Goal: Transaction & Acquisition: Purchase product/service

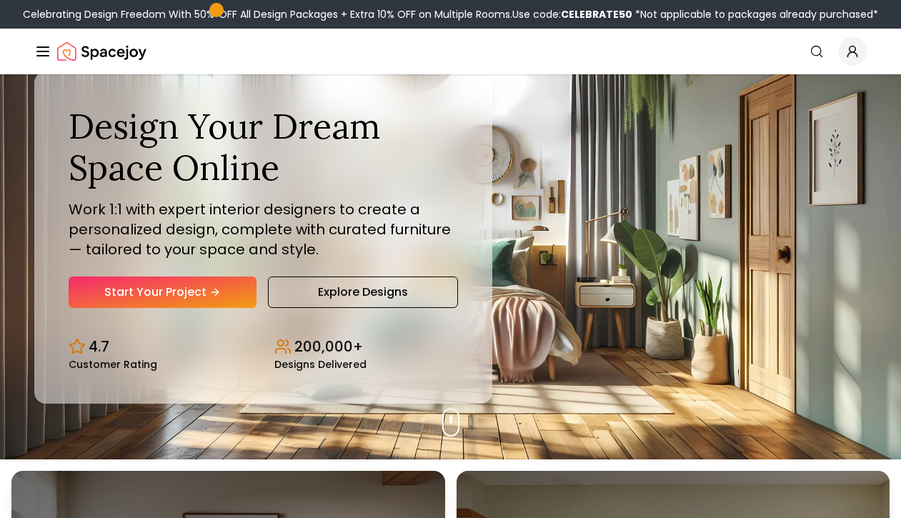
scroll to position [71, 0]
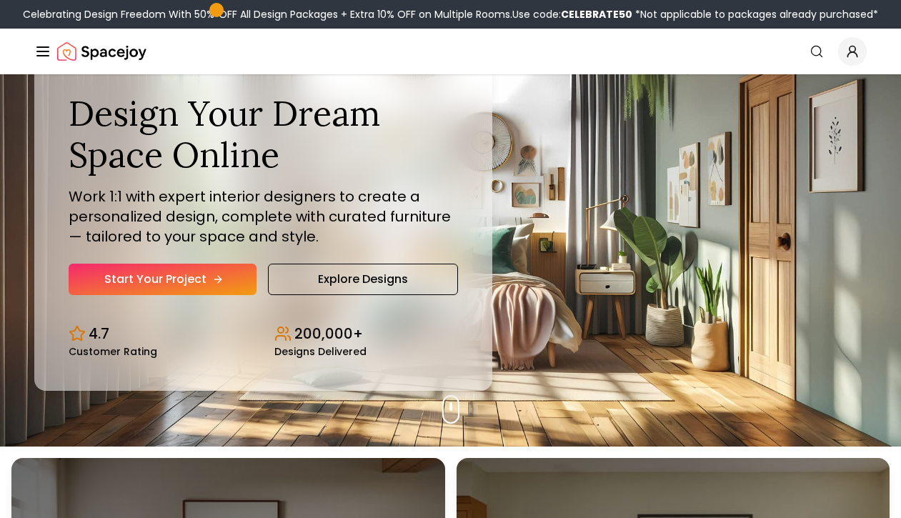
click at [184, 283] on link "Start Your Project" at bounding box center [163, 279] width 188 height 31
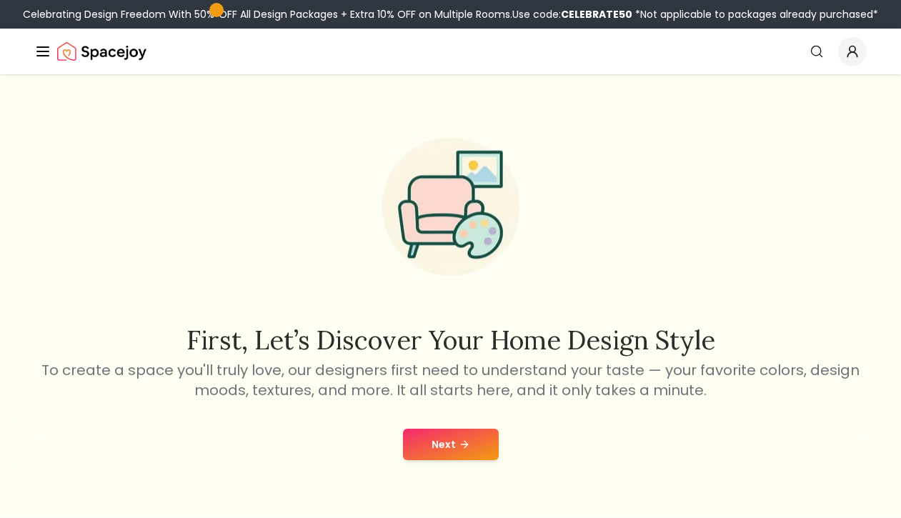
click at [485, 440] on button "Next" at bounding box center [451, 444] width 96 height 31
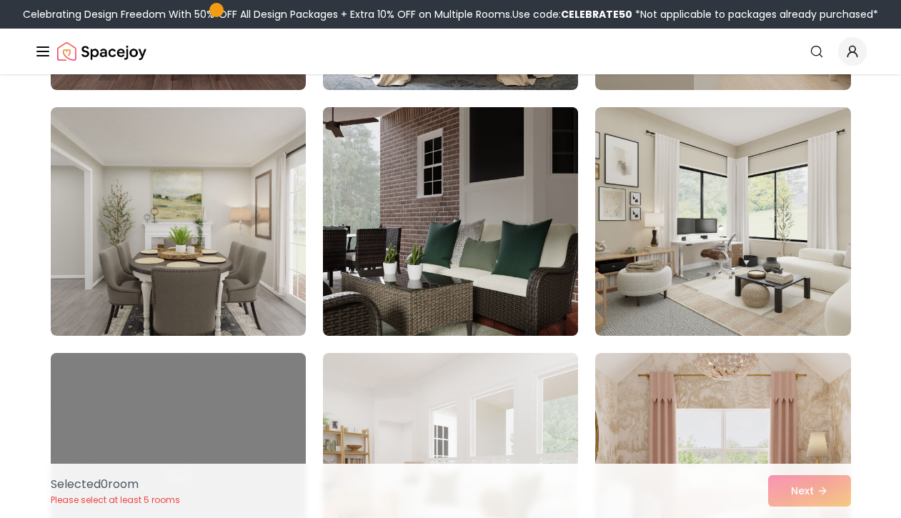
scroll to position [357, 0]
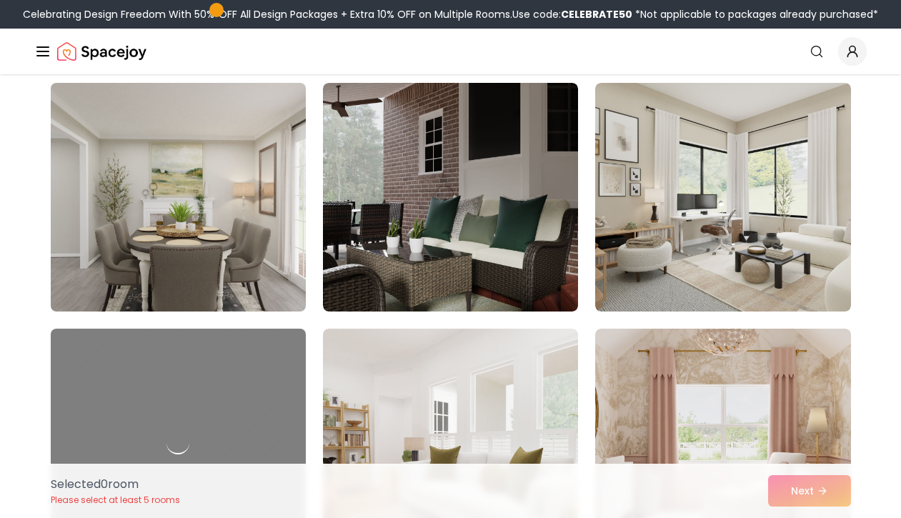
click at [232, 220] on img at bounding box center [178, 197] width 268 height 240
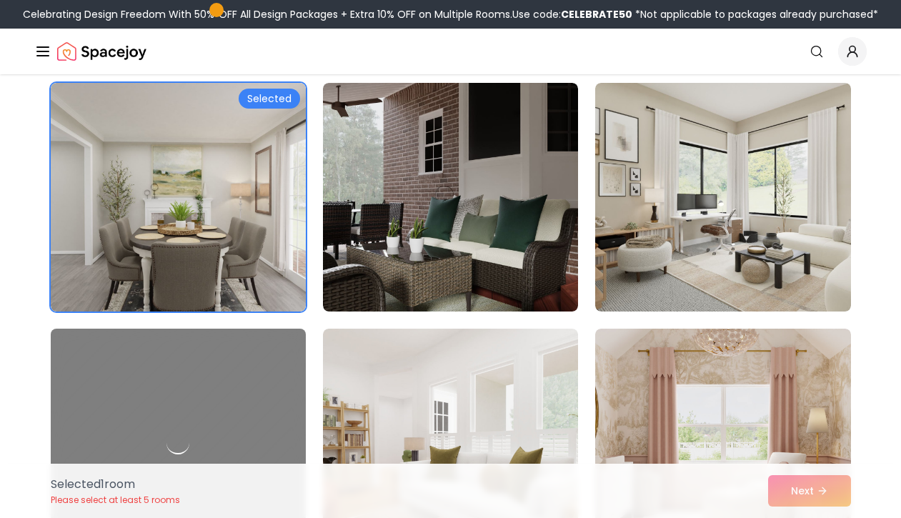
click at [805, 498] on div "Selected 1 room Please select at least 5 rooms Next" at bounding box center [450, 491] width 823 height 54
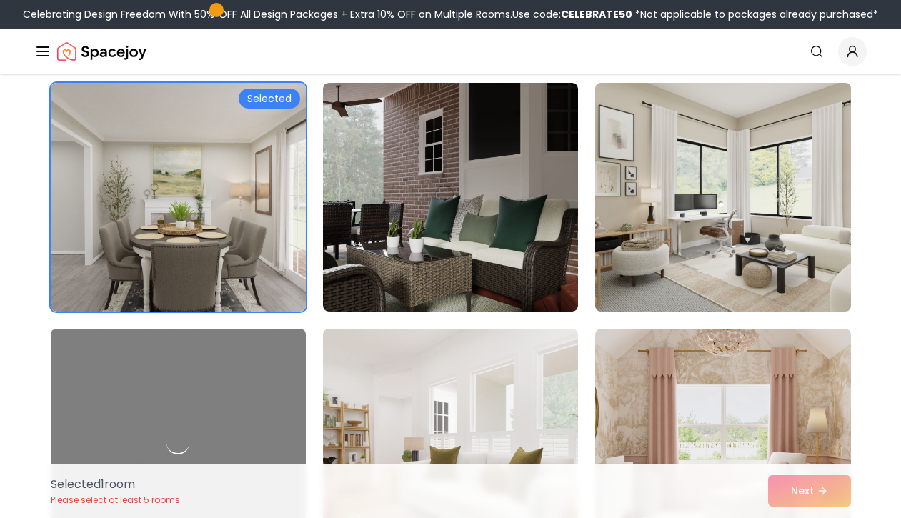
click at [784, 252] on img at bounding box center [723, 197] width 268 height 240
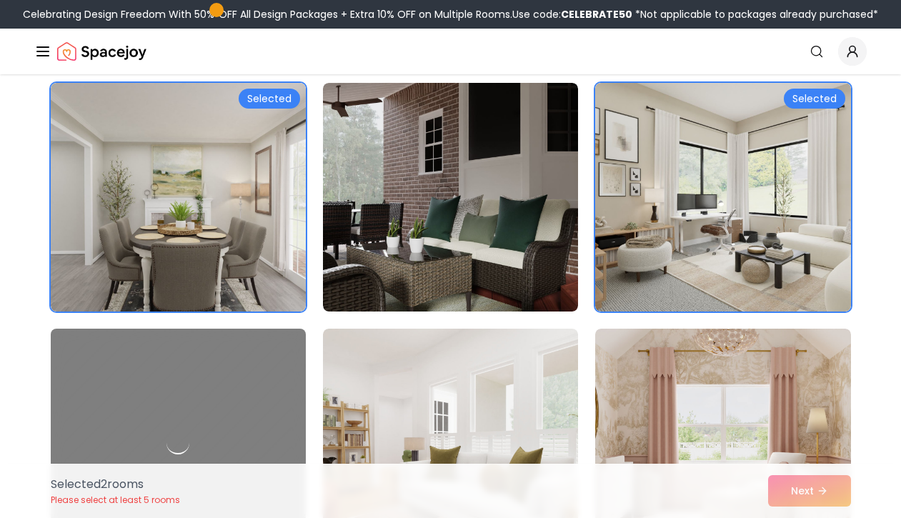
click at [812, 484] on div "Selected 2 room s Please select at least 5 rooms Next" at bounding box center [450, 491] width 823 height 54
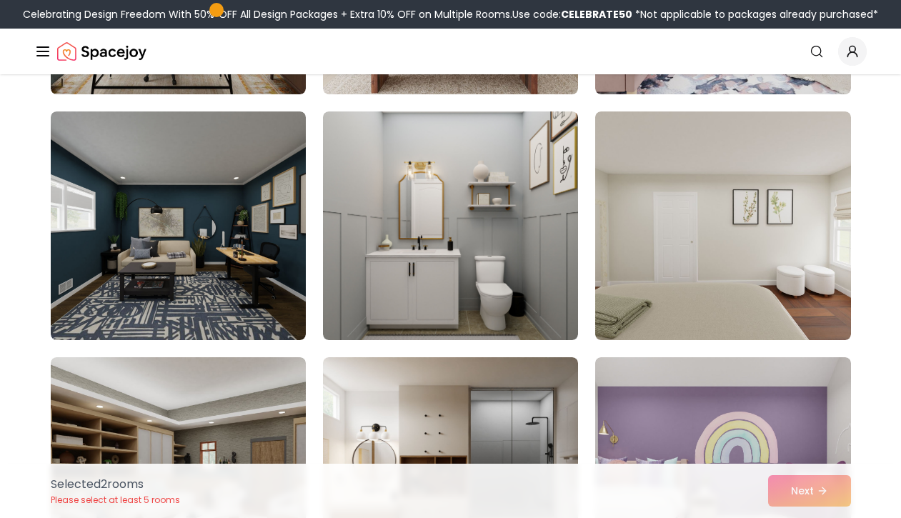
click at [829, 492] on div "Selected 2 room s Please select at least 5 rooms Next" at bounding box center [450, 491] width 823 height 54
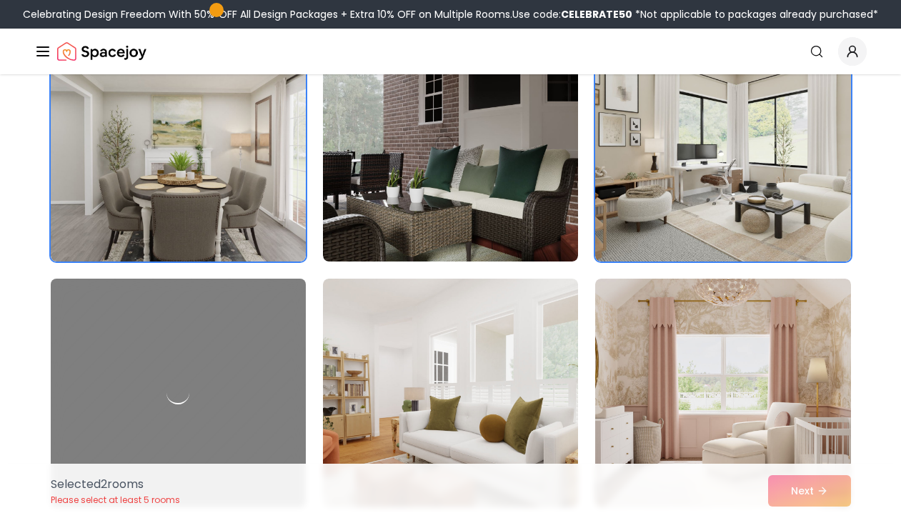
scroll to position [429, 0]
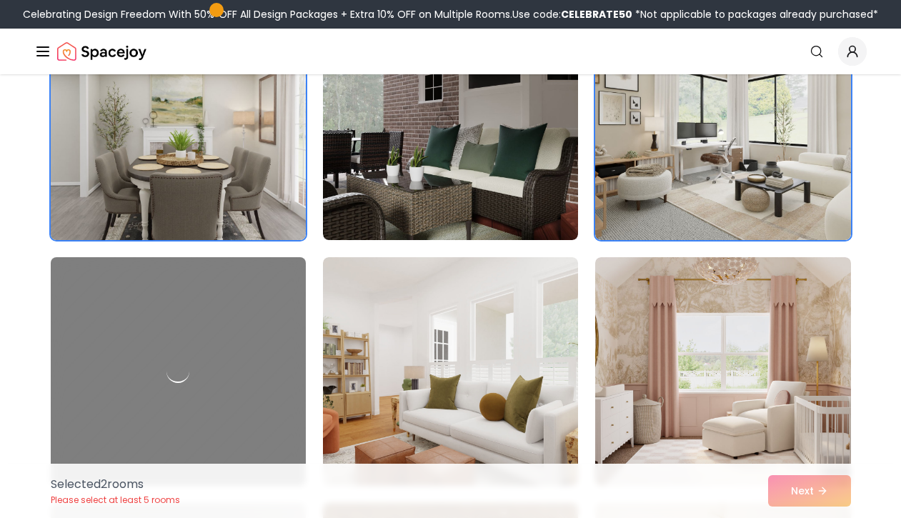
click at [138, 191] on img at bounding box center [178, 126] width 268 height 240
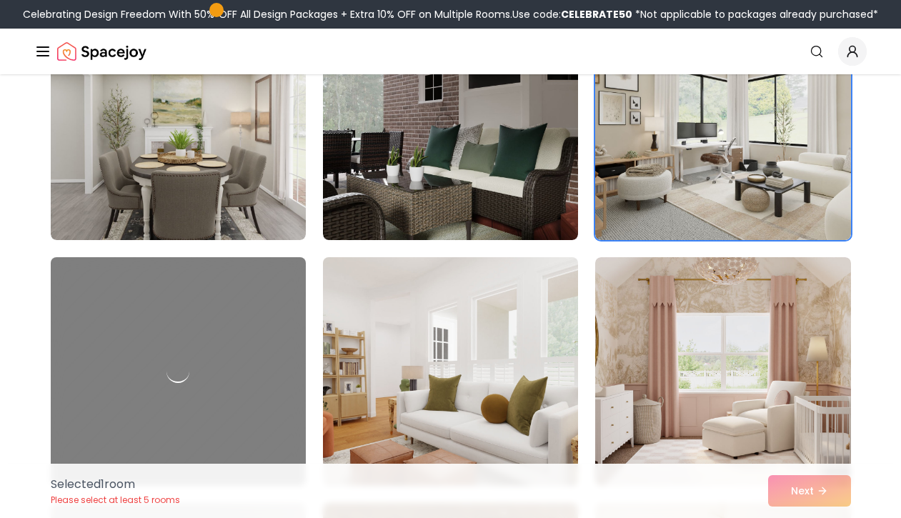
click at [434, 313] on img at bounding box center [451, 372] width 268 height 240
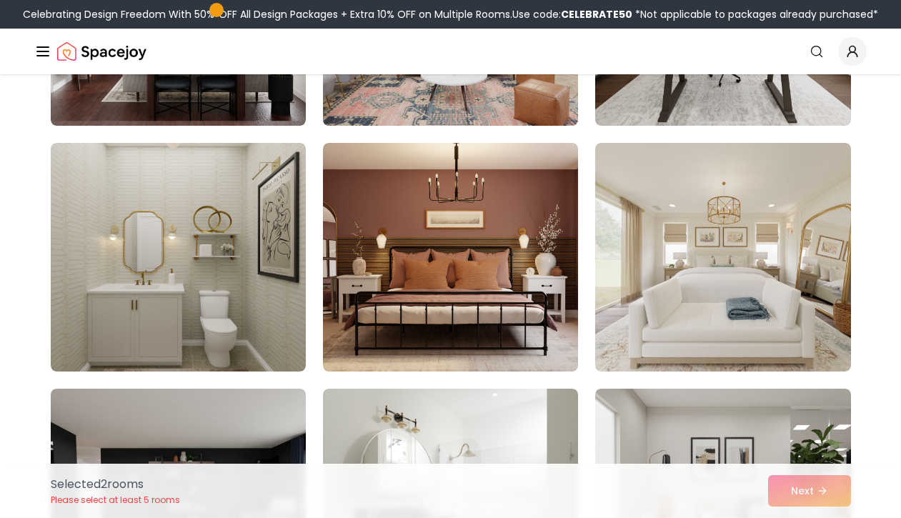
scroll to position [1286, 0]
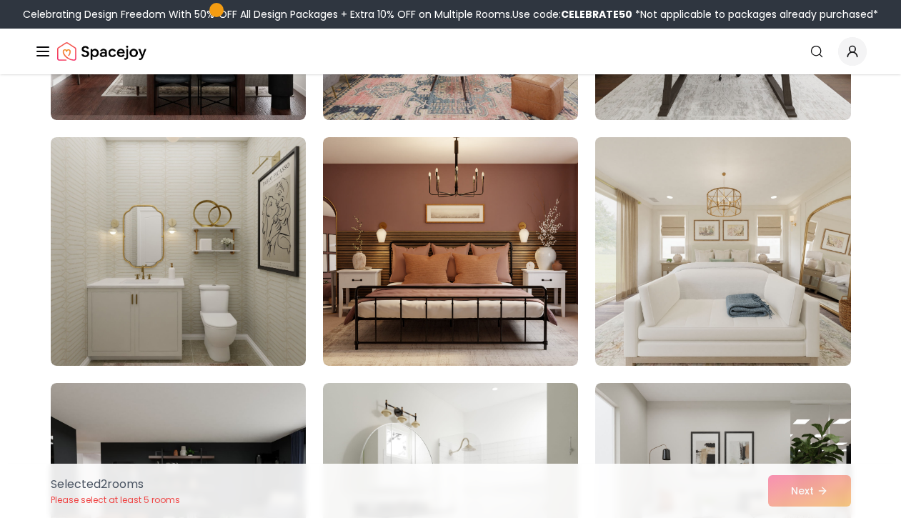
click at [707, 288] on img at bounding box center [723, 251] width 268 height 240
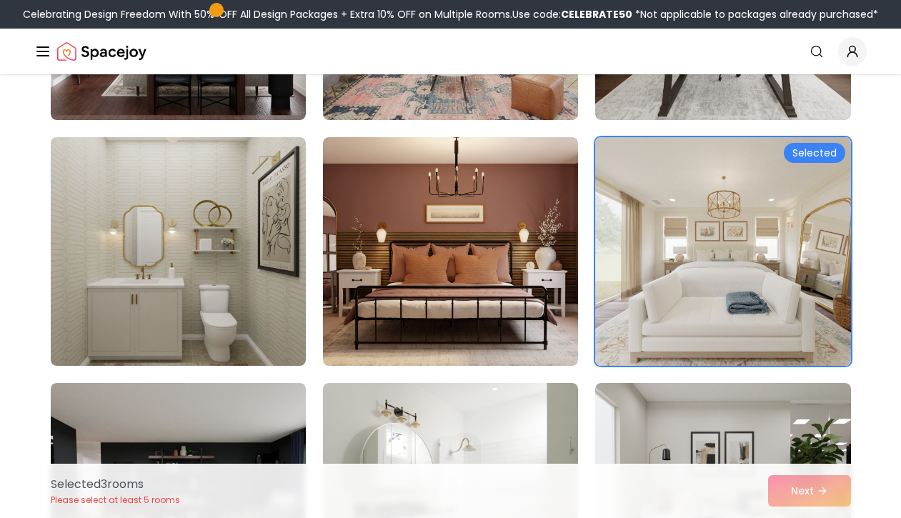
click at [812, 490] on div "Selected 3 room s Please select at least 5 rooms Next" at bounding box center [450, 491] width 823 height 54
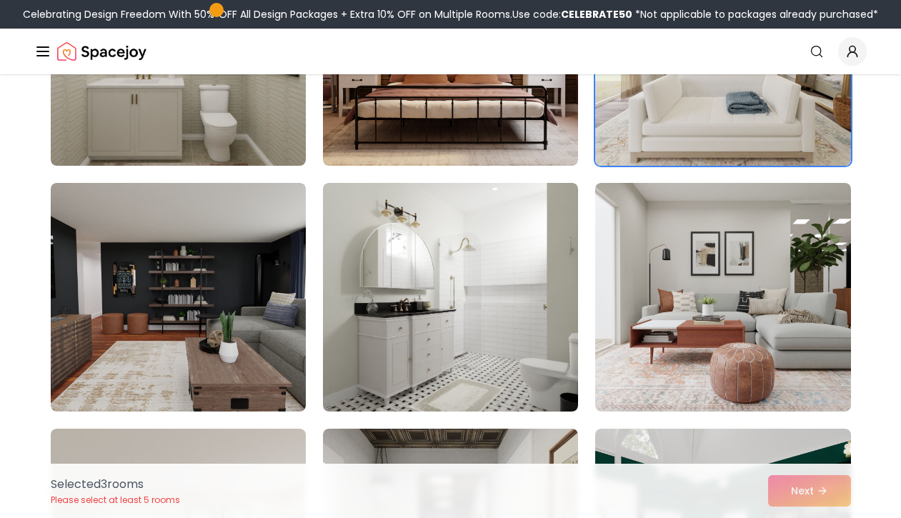
scroll to position [1500, 0]
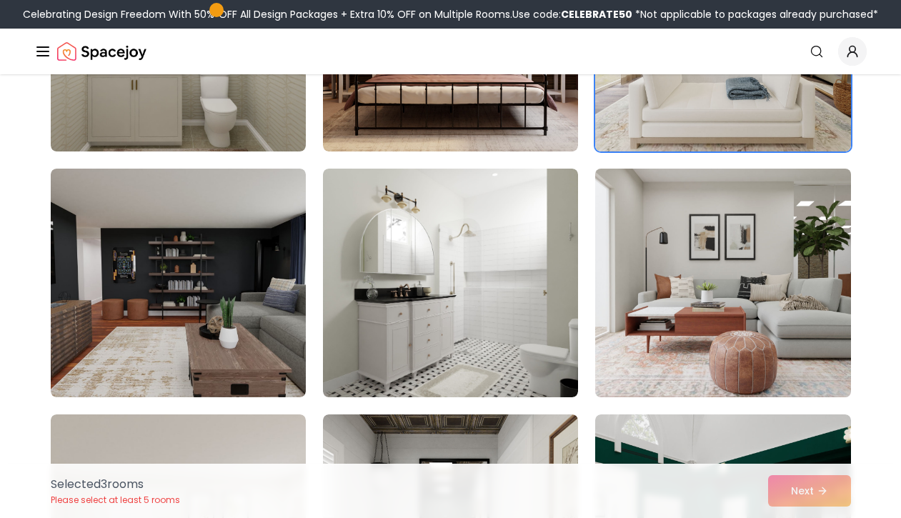
click at [647, 294] on img at bounding box center [723, 283] width 268 height 240
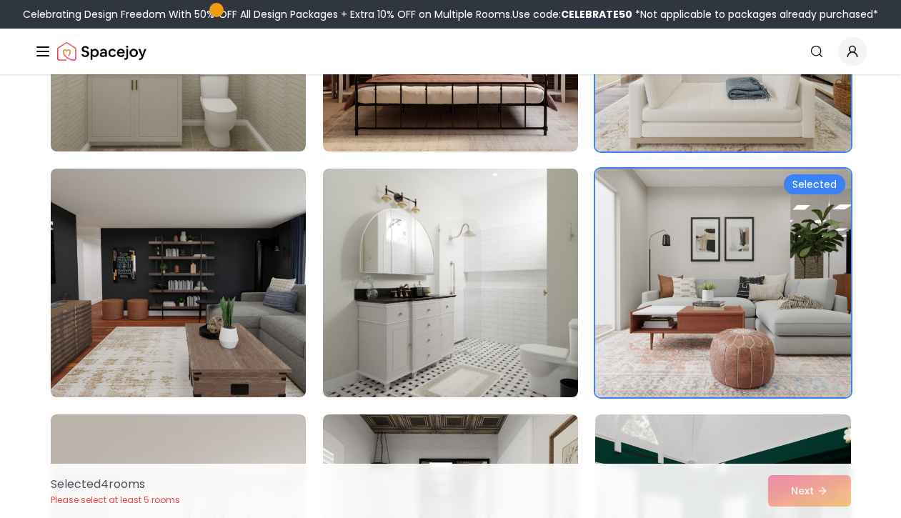
click at [824, 484] on div "Selected 4 room s Please select at least 5 rooms Next" at bounding box center [450, 491] width 823 height 54
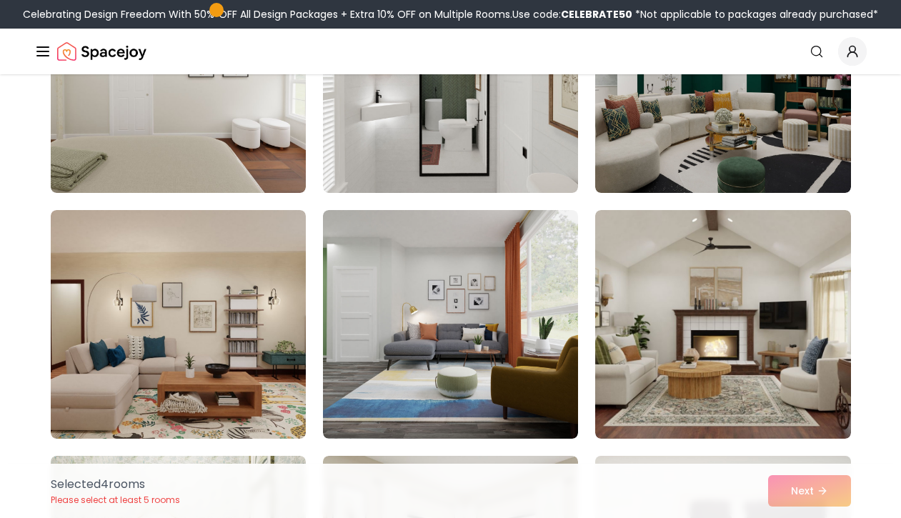
scroll to position [2144, 0]
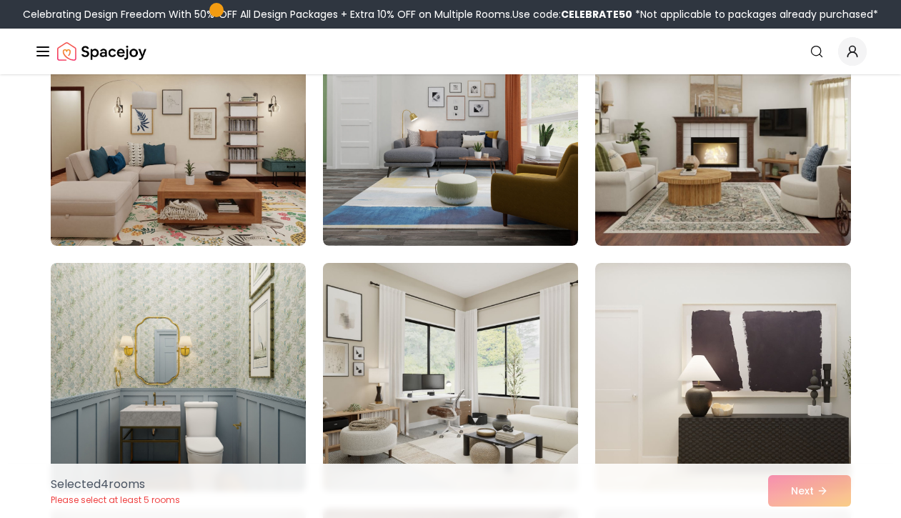
click at [497, 359] on img at bounding box center [451, 377] width 268 height 240
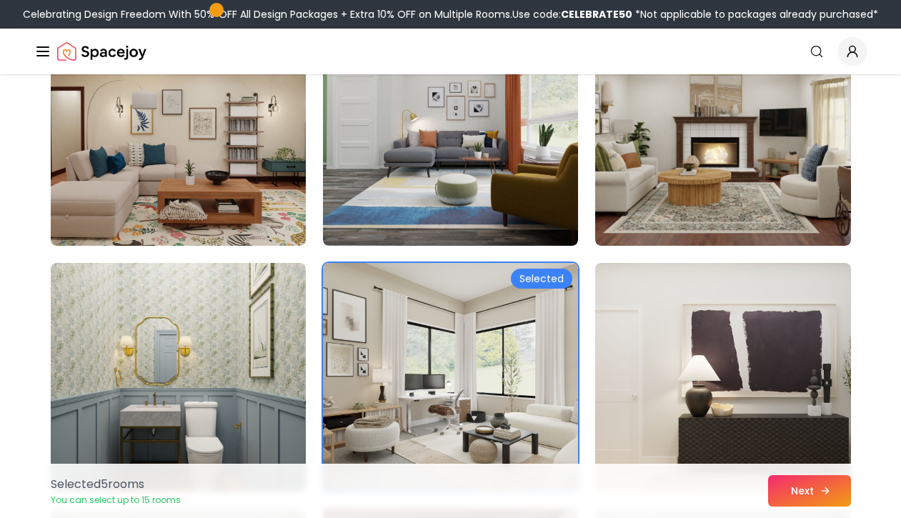
click at [798, 499] on button "Next" at bounding box center [809, 490] width 83 height 31
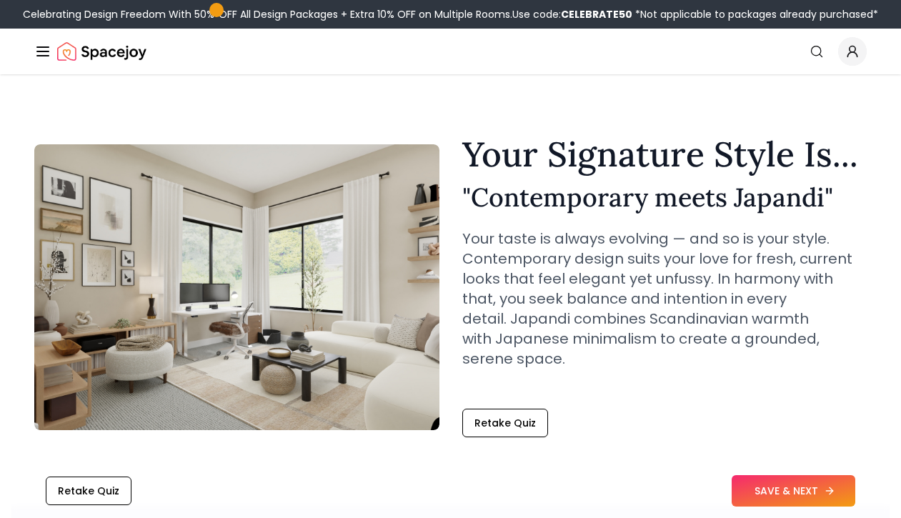
click at [792, 489] on button "SAVE & NEXT" at bounding box center [794, 490] width 124 height 31
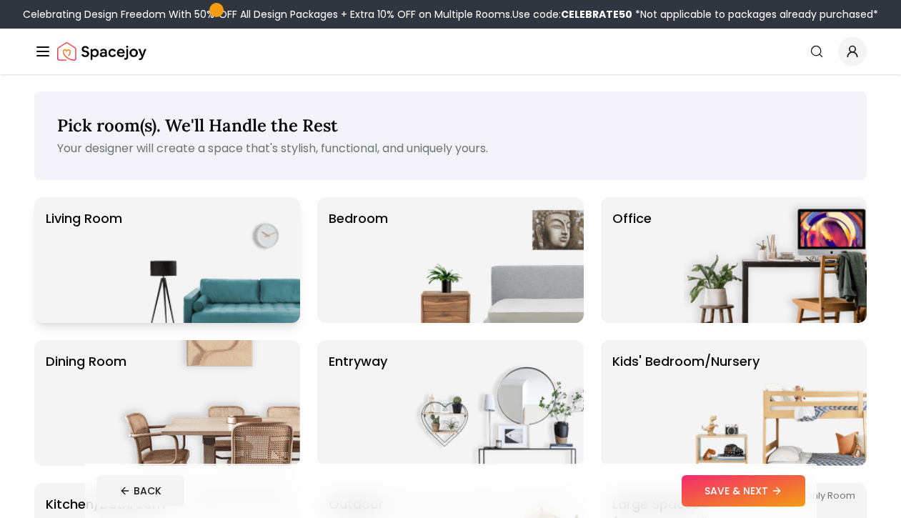
click at [218, 244] on img at bounding box center [208, 260] width 183 height 126
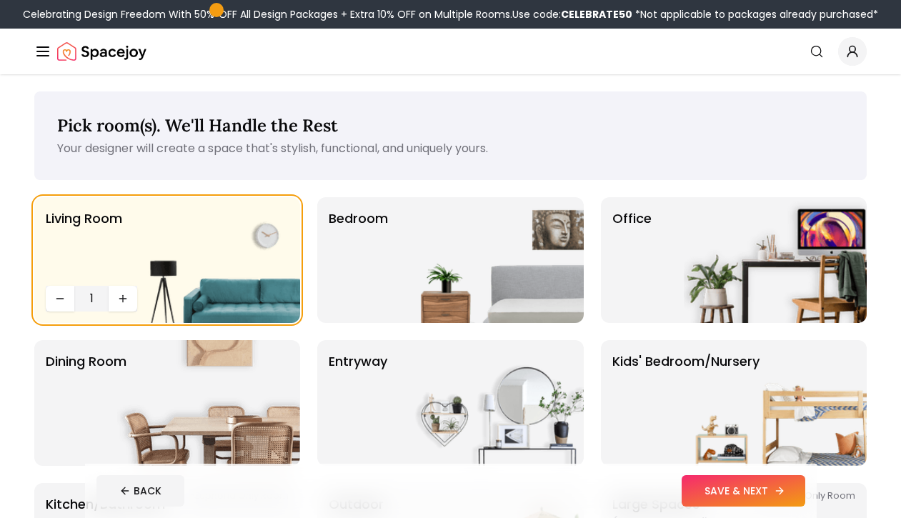
click at [749, 493] on button "SAVE & NEXT" at bounding box center [744, 490] width 124 height 31
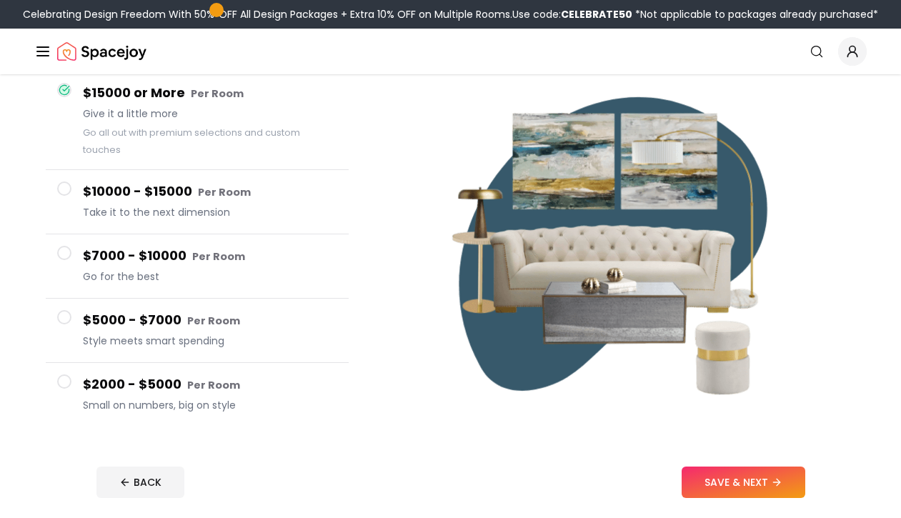
scroll to position [214, 0]
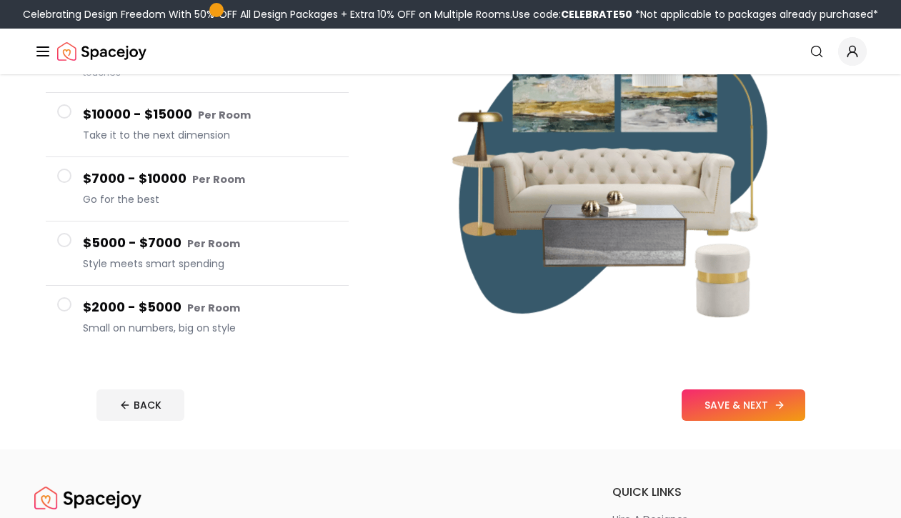
click at [697, 398] on button "SAVE & NEXT" at bounding box center [744, 404] width 124 height 31
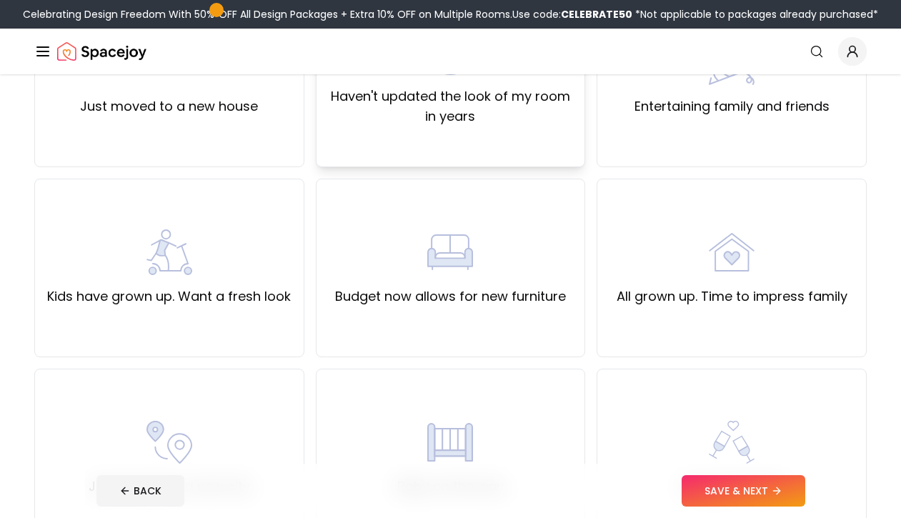
scroll to position [214, 0]
